Goal: Use online tool/utility

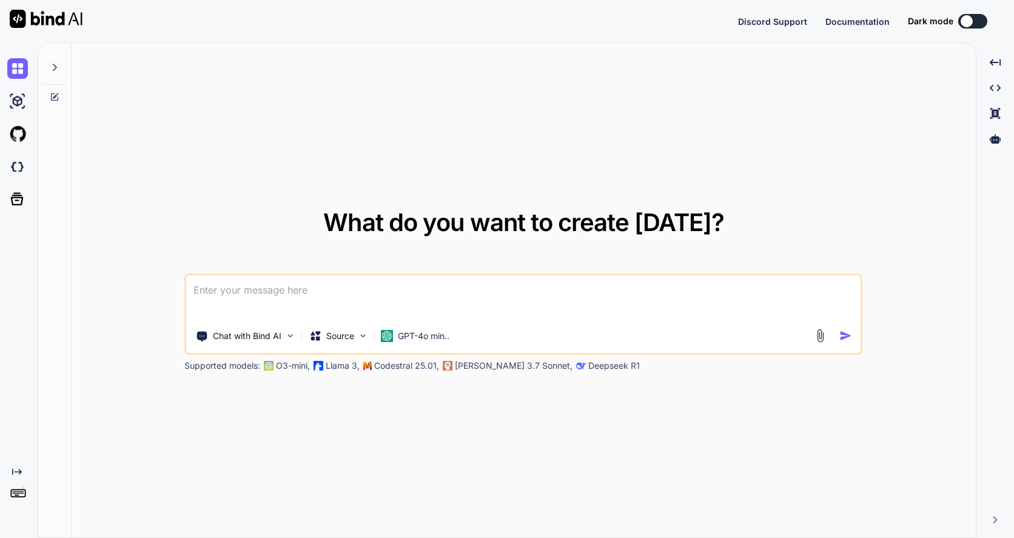
type textarea "x"
click at [945, 22] on button "Sign in" at bounding box center [961, 21] width 65 height 24
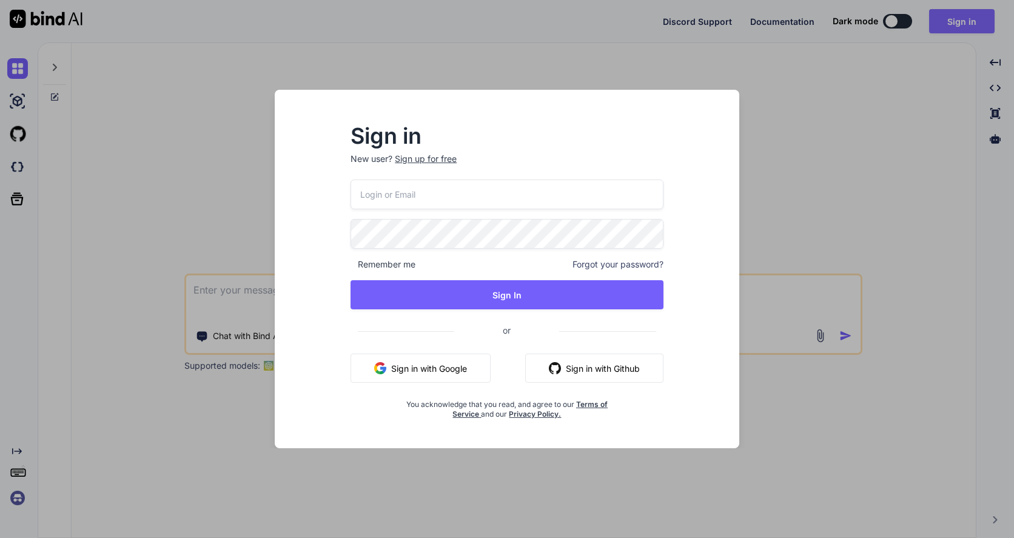
type input "mail@ross-sivertsen.com"
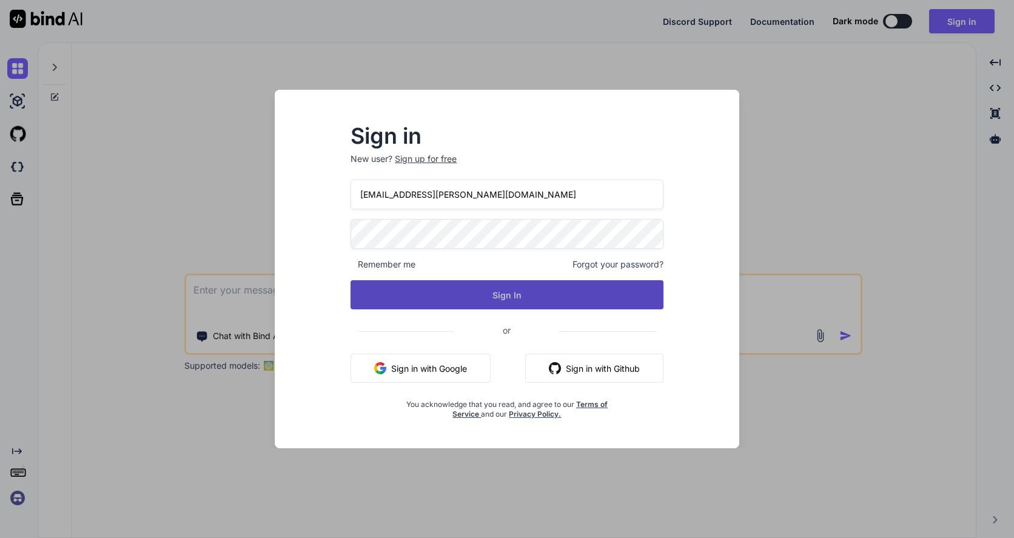
click at [597, 299] on button "Sign In" at bounding box center [507, 294] width 313 height 29
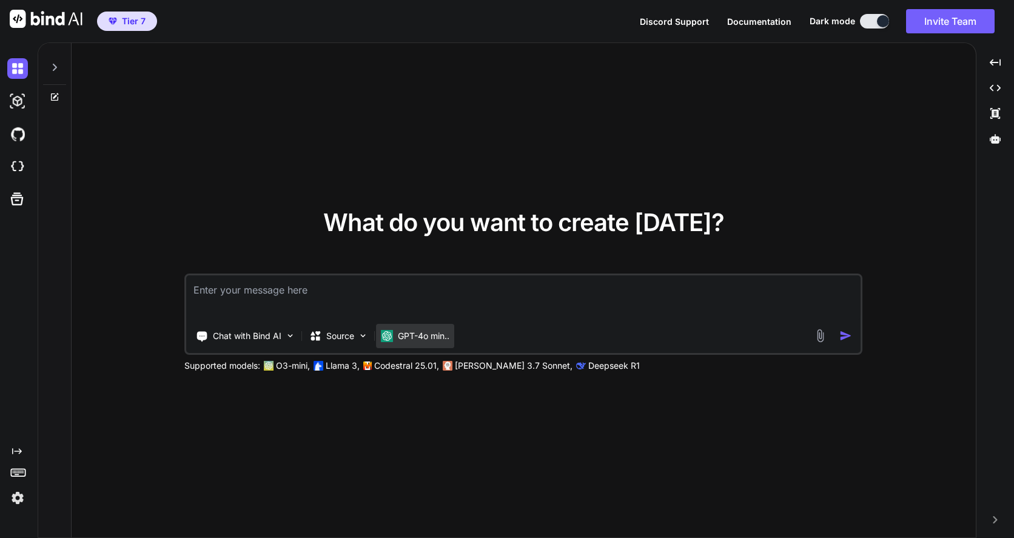
click at [423, 330] on p "GPT-4o min.." at bounding box center [424, 336] width 52 height 12
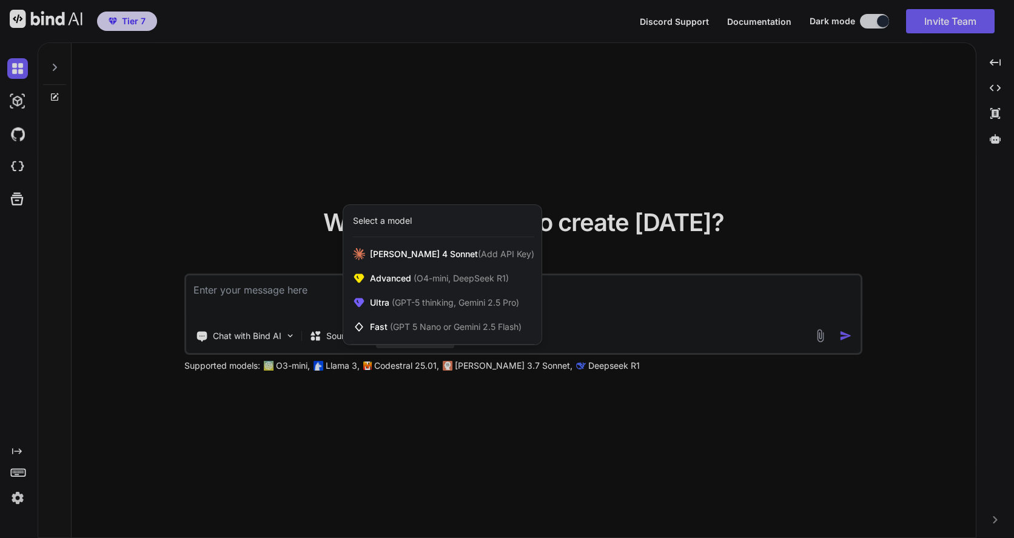
click at [15, 159] on div at bounding box center [507, 269] width 1014 height 538
type textarea "x"
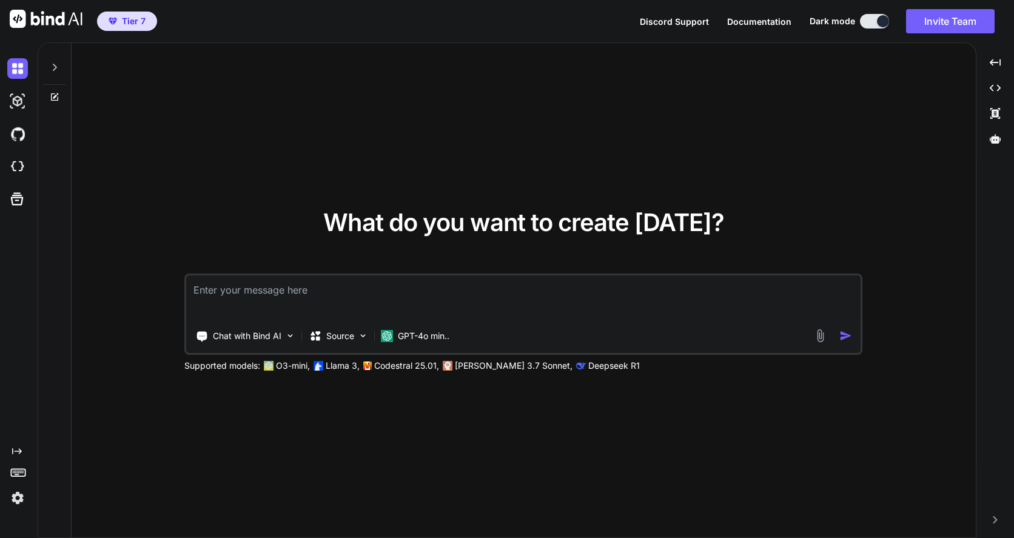
click at [15, 159] on img at bounding box center [17, 166] width 21 height 21
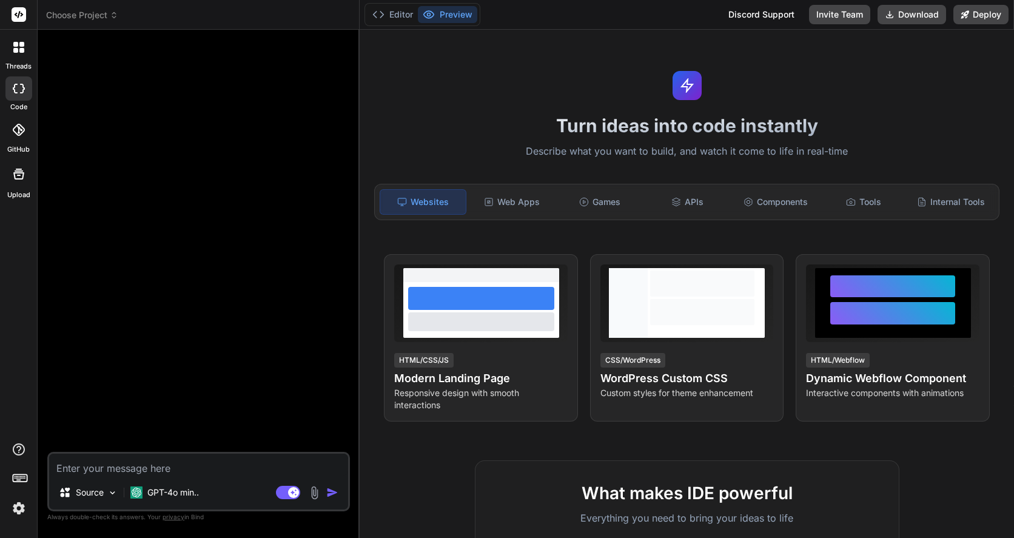
click at [102, 18] on span "Choose Project" at bounding box center [82, 15] width 72 height 12
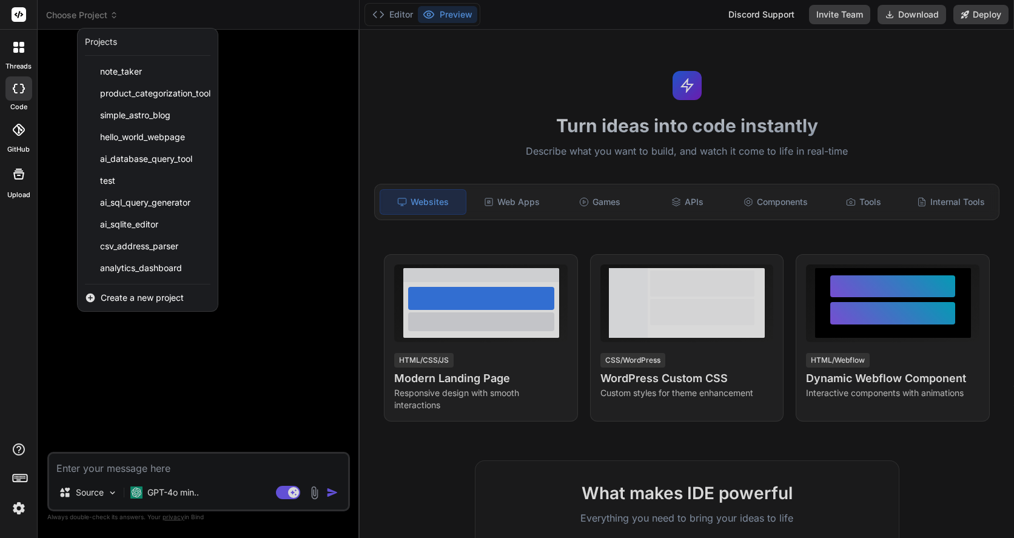
click at [288, 492] on div at bounding box center [507, 269] width 1014 height 538
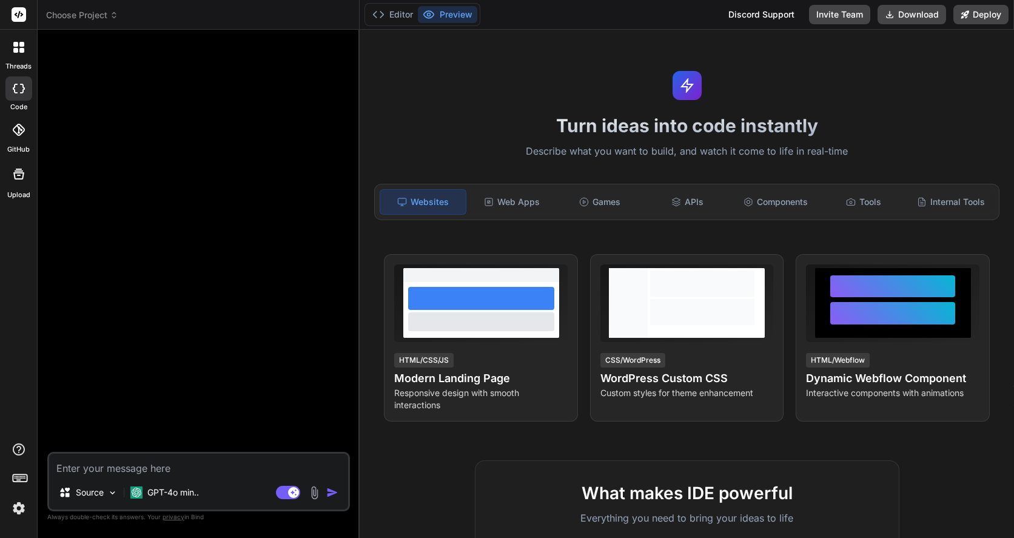
type textarea "x"
